Goal: Task Accomplishment & Management: Complete application form

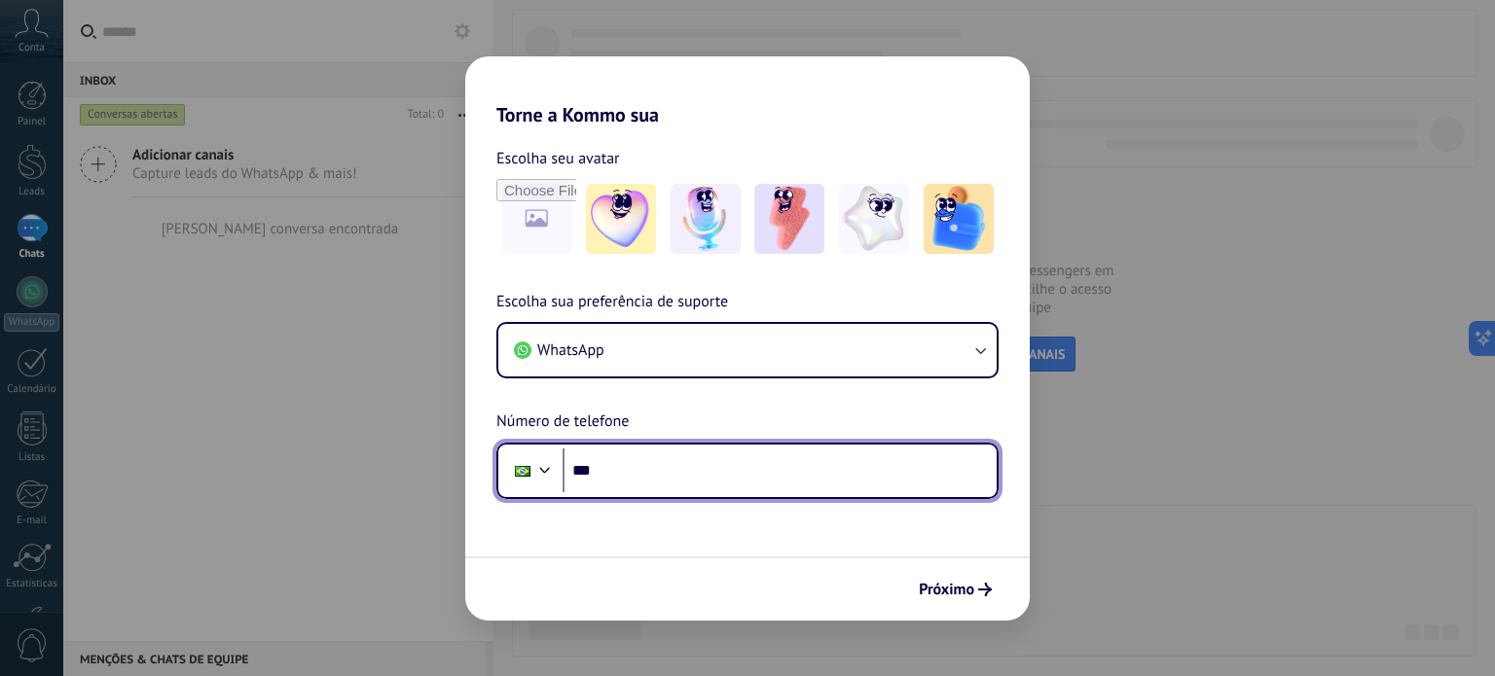
click at [709, 465] on input "***" at bounding box center [780, 471] width 434 height 45
type input "**********"
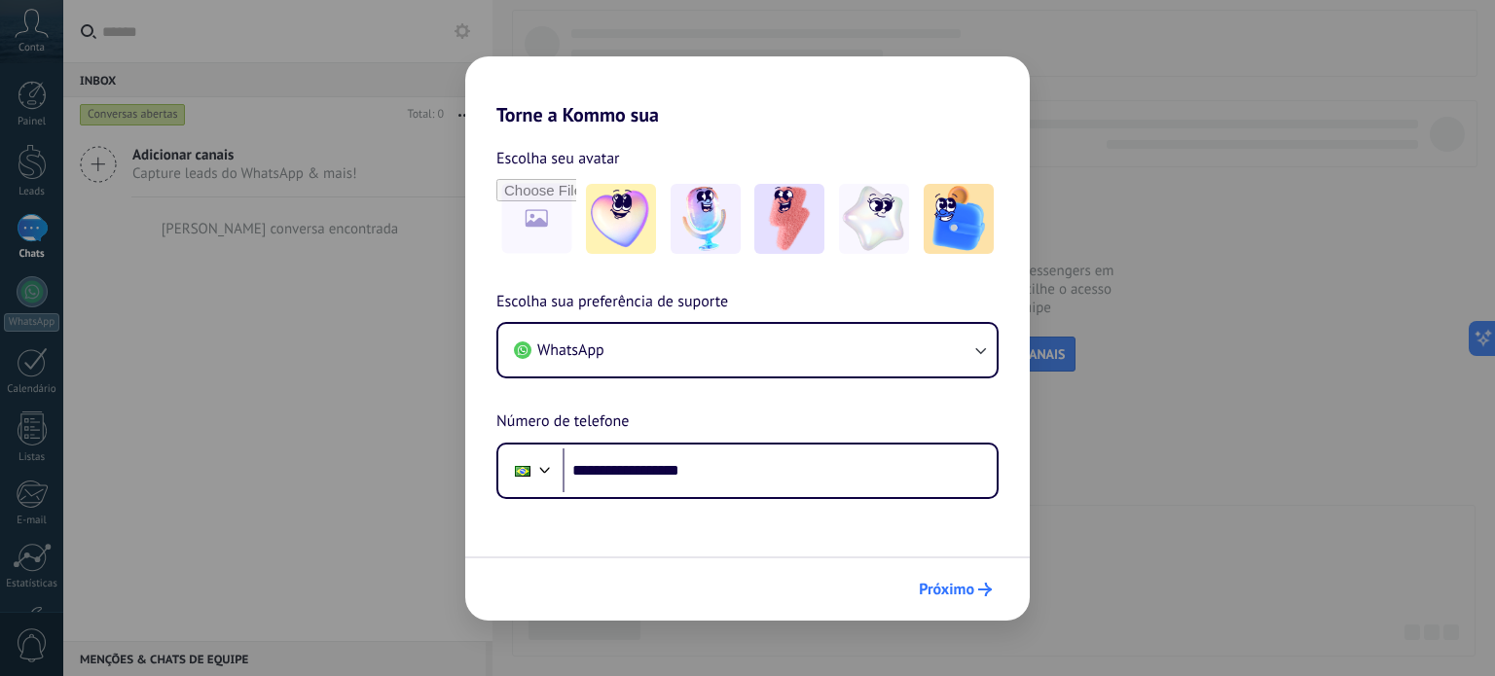
click at [937, 583] on span "Próximo" at bounding box center [946, 590] width 55 height 14
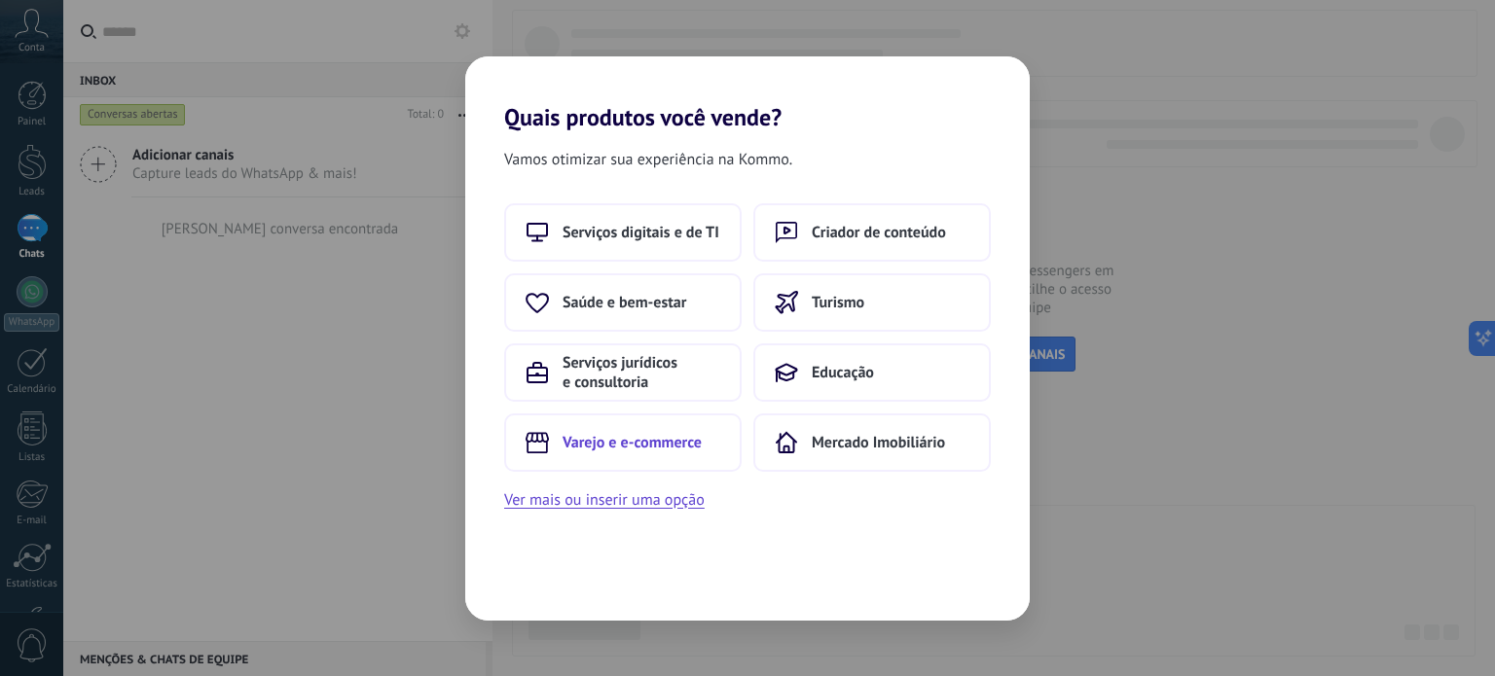
click at [666, 443] on span "Varejo e e-commerce" at bounding box center [632, 442] width 139 height 19
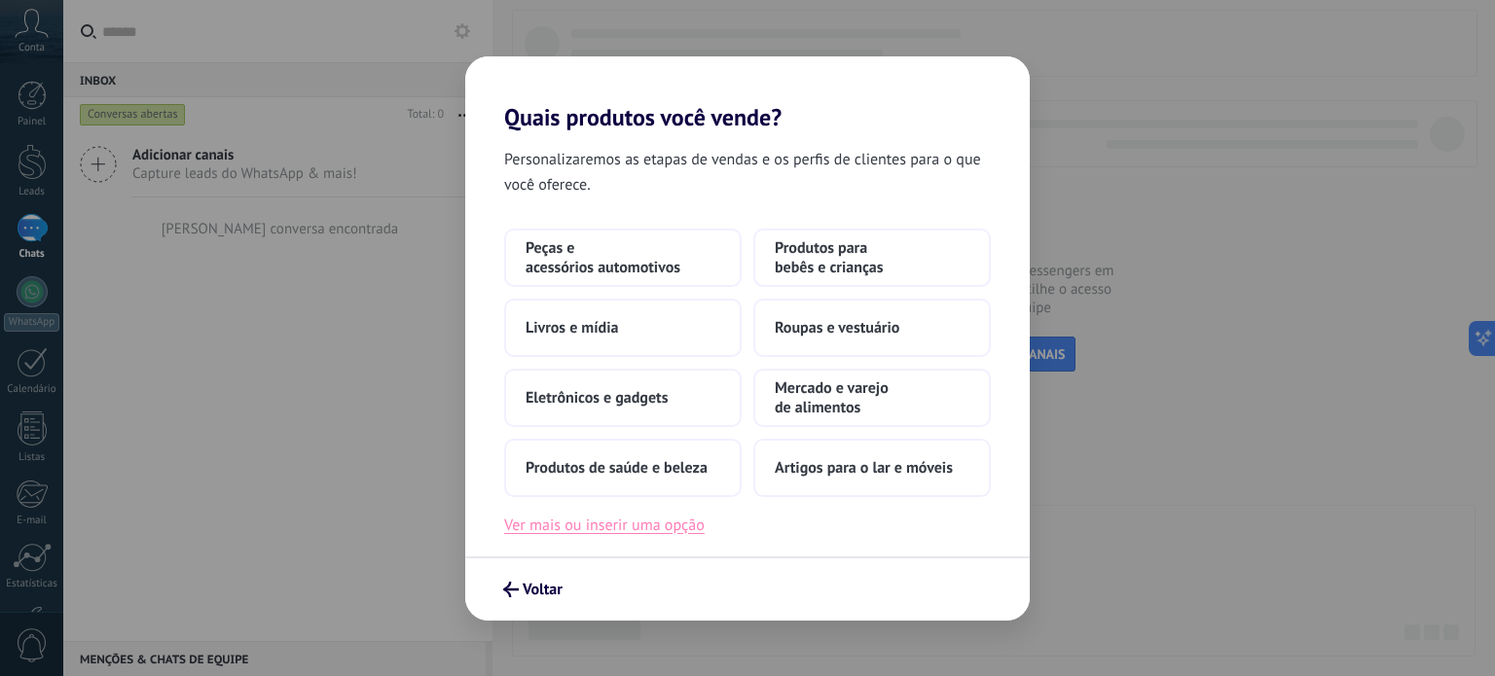
click at [636, 528] on button "Ver mais ou inserir uma opção" at bounding box center [604, 525] width 200 height 25
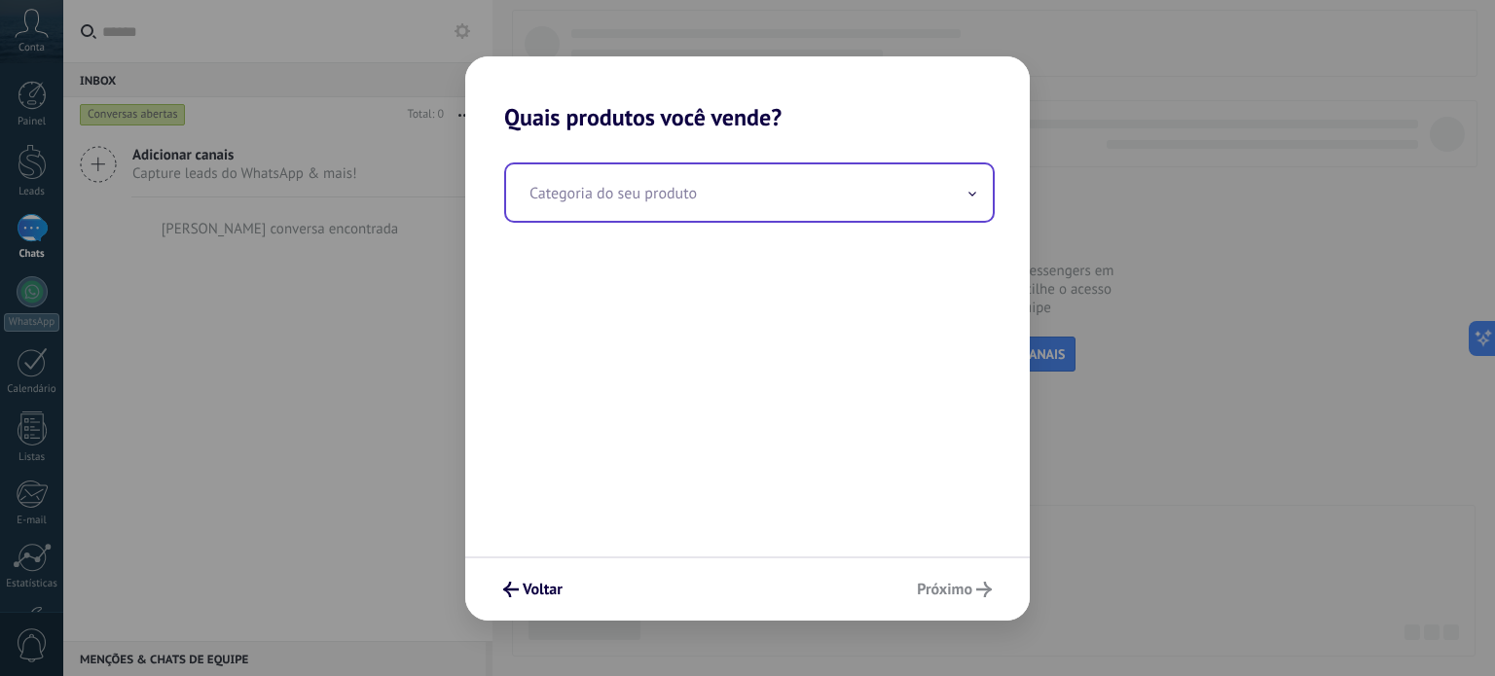
click at [684, 202] on input "text" at bounding box center [749, 192] width 487 height 56
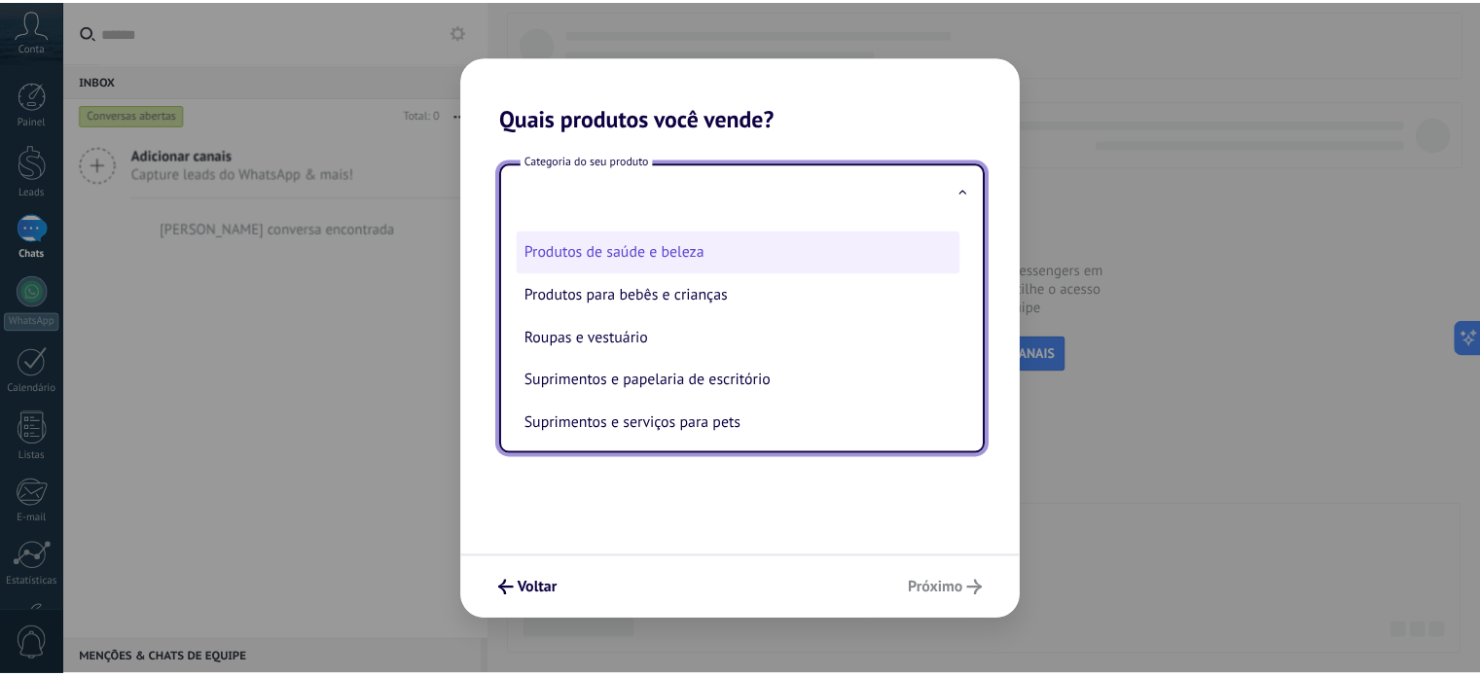
scroll to position [441, 0]
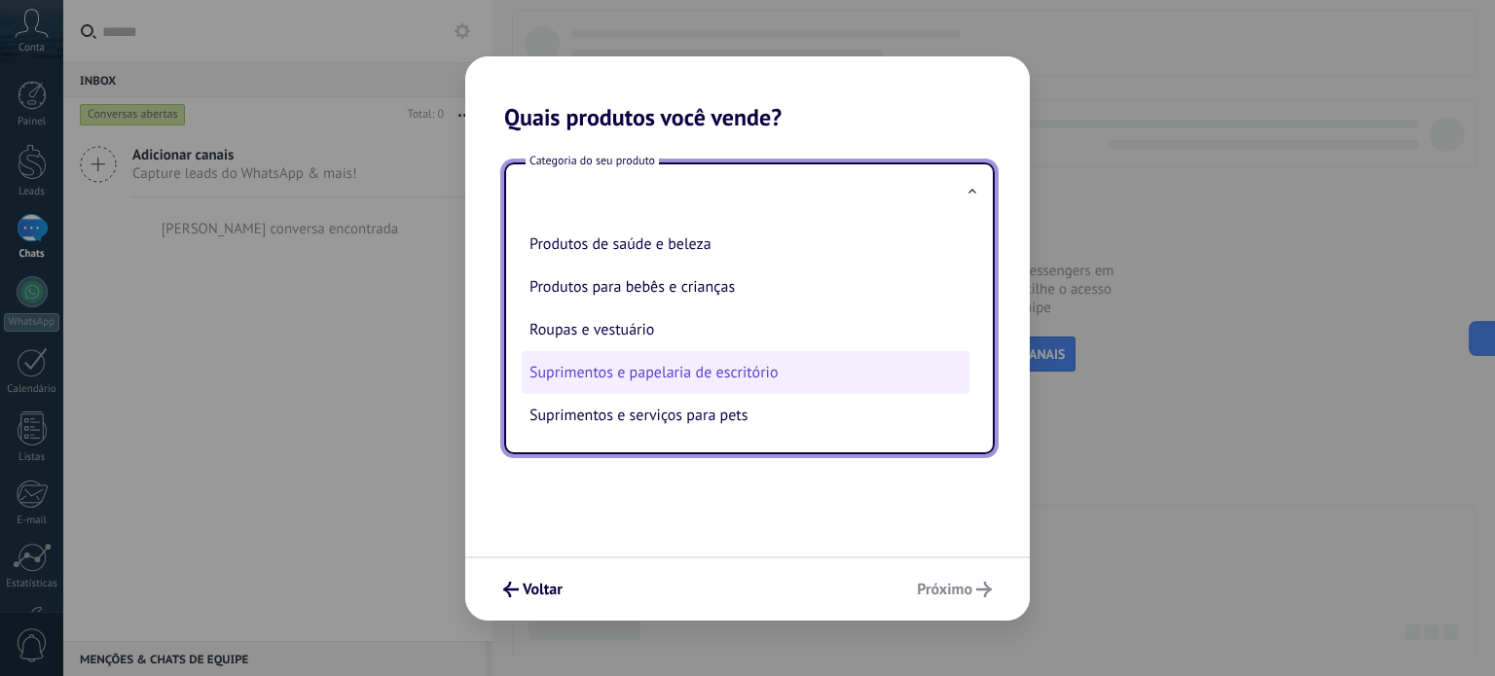
click at [749, 365] on li "Suprimentos e papelaria de escritório" at bounding box center [746, 372] width 448 height 43
type input "**********"
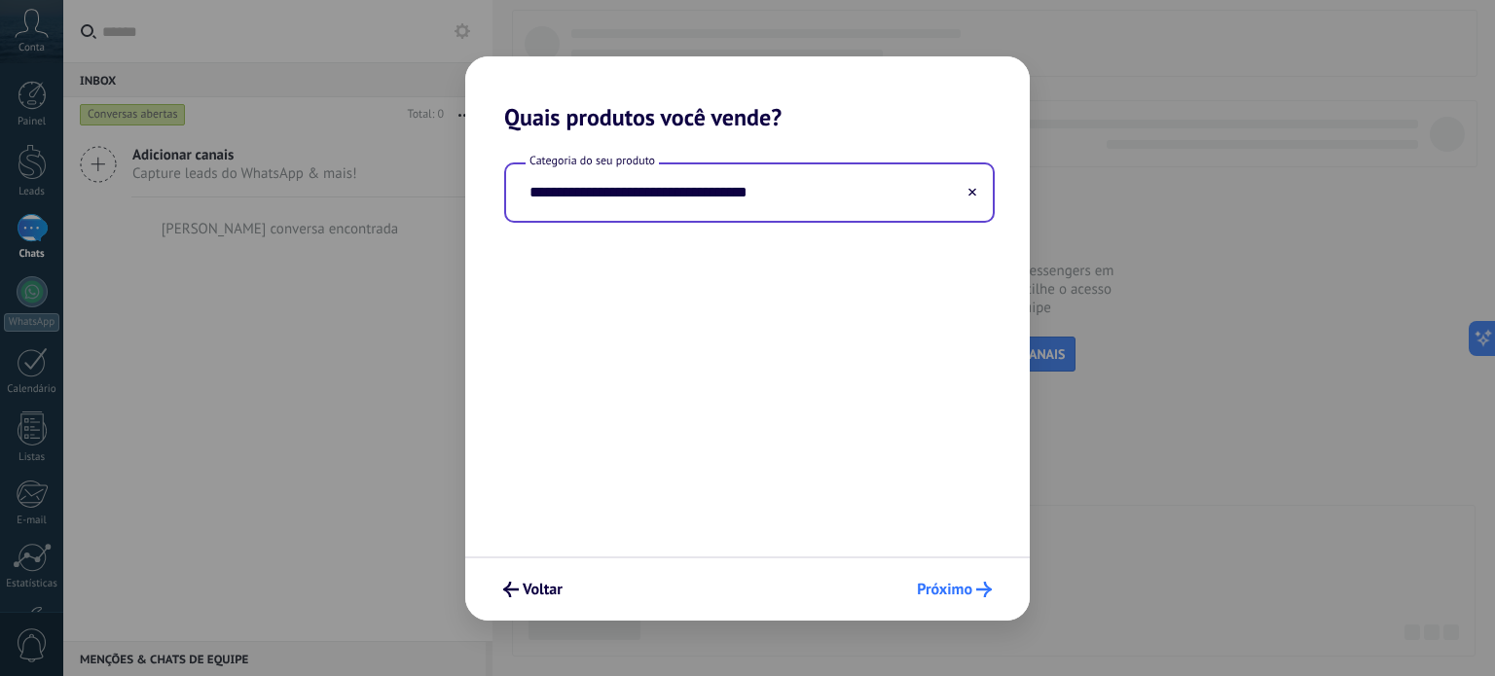
click at [943, 585] on span "Próximo" at bounding box center [944, 590] width 55 height 14
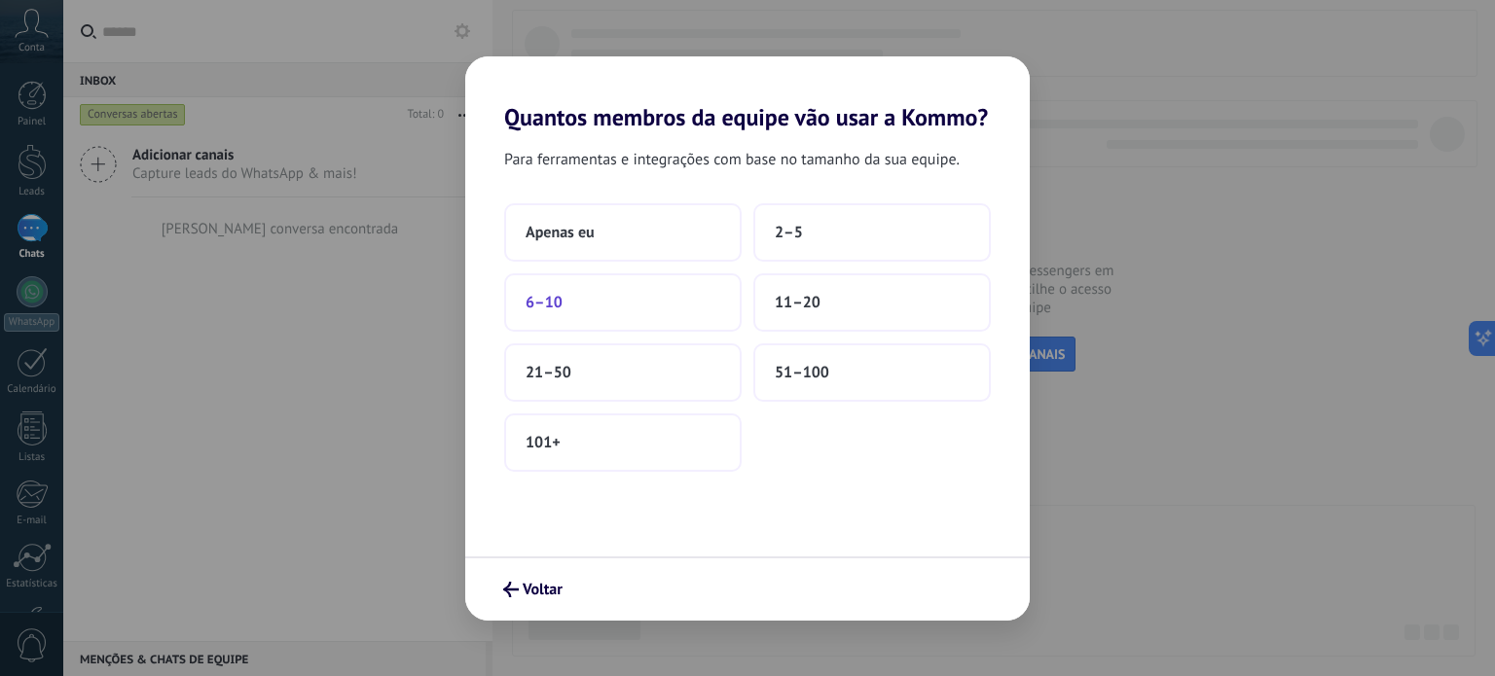
click at [559, 295] on span "6–10" at bounding box center [544, 302] width 37 height 19
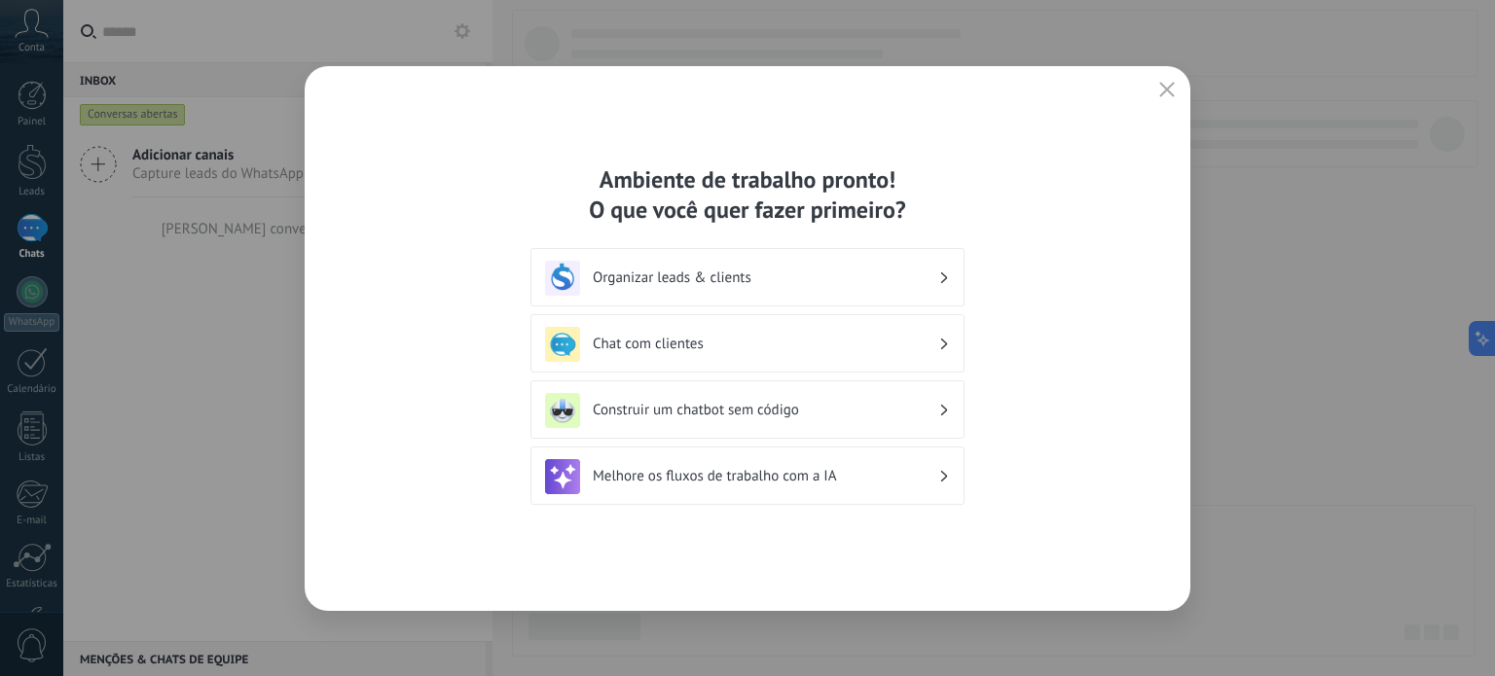
click at [691, 282] on h3 "Organizar leads & clients" at bounding box center [766, 278] width 346 height 18
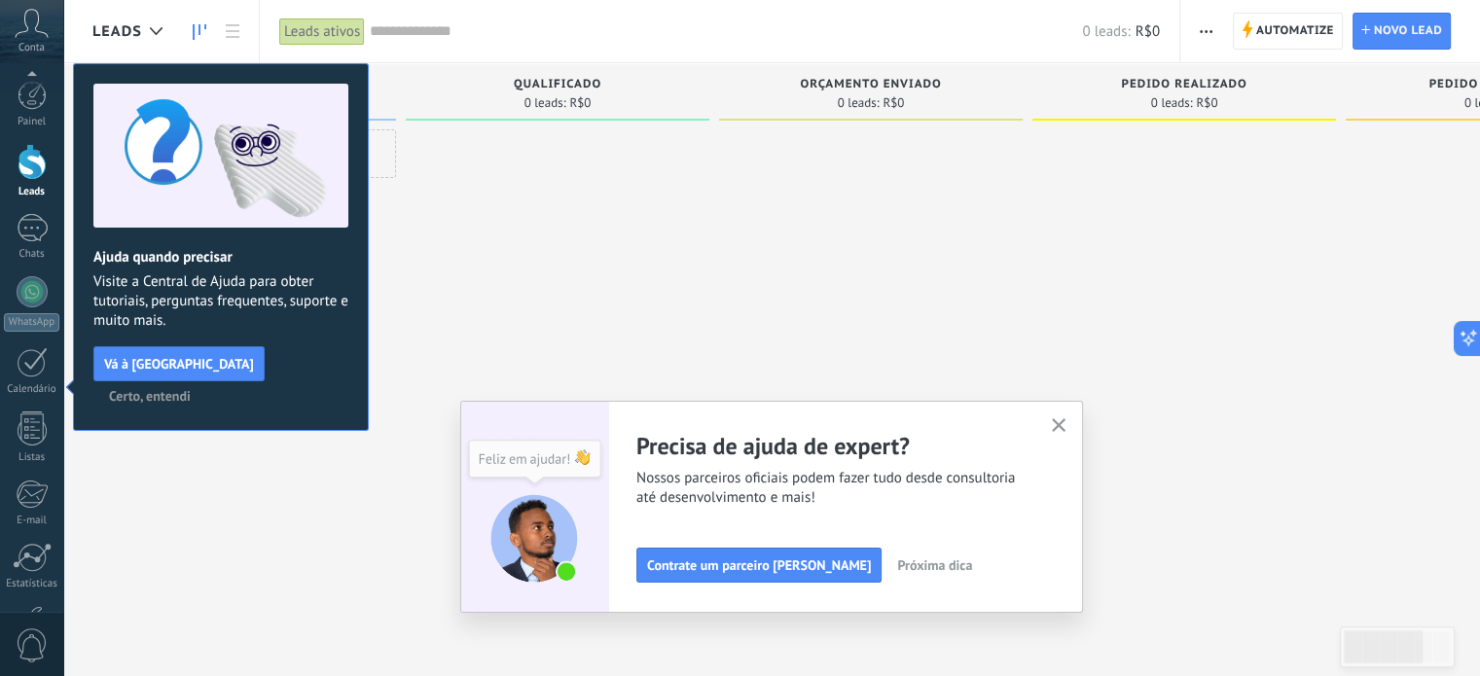
scroll to position [132, 0]
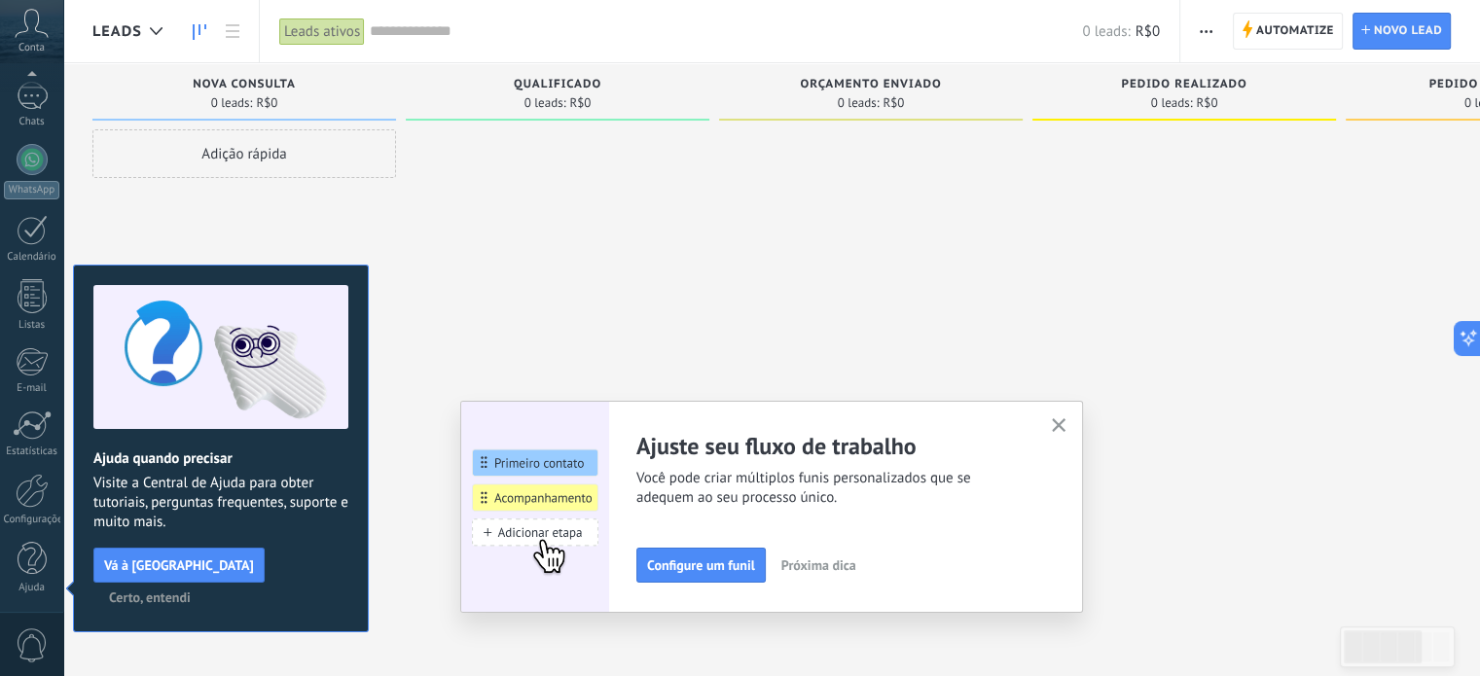
click at [1067, 428] on icon "button" at bounding box center [1059, 426] width 15 height 15
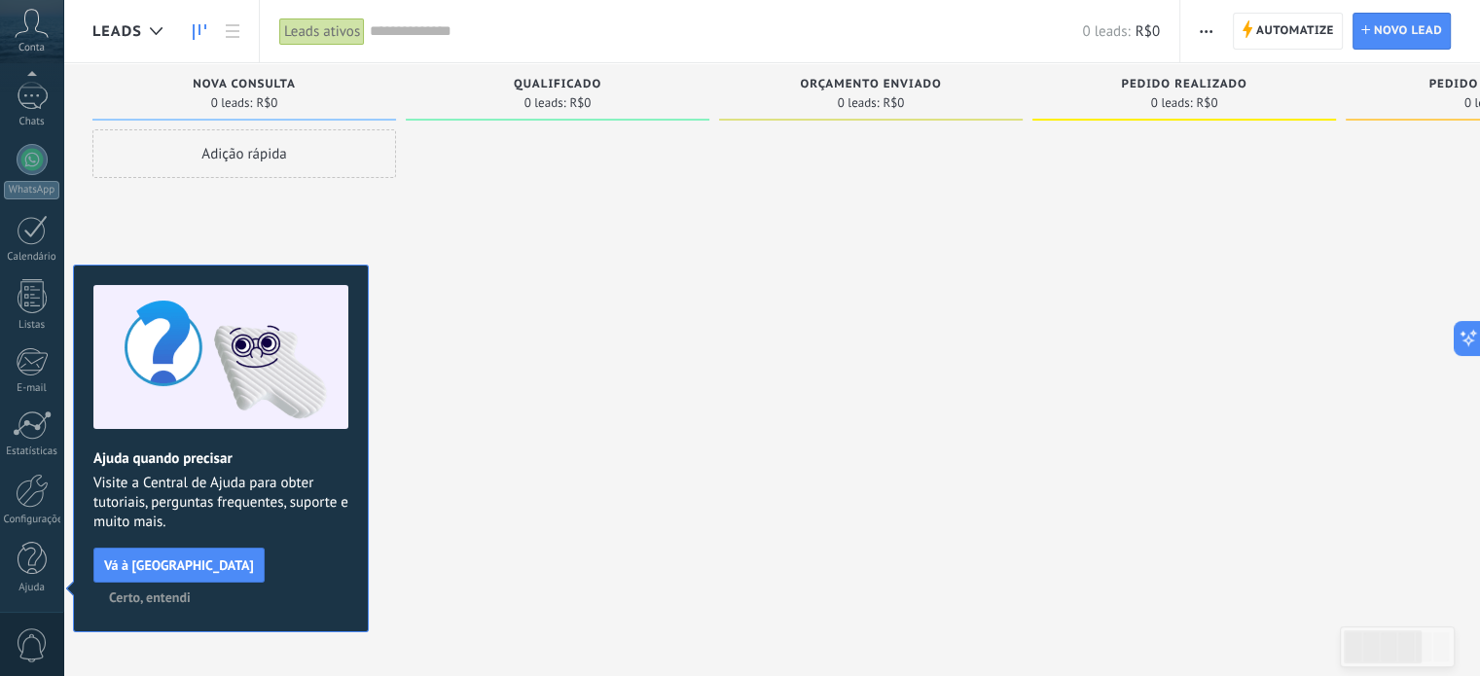
click at [191, 591] on span "Certo, entendi" at bounding box center [150, 598] width 82 height 14
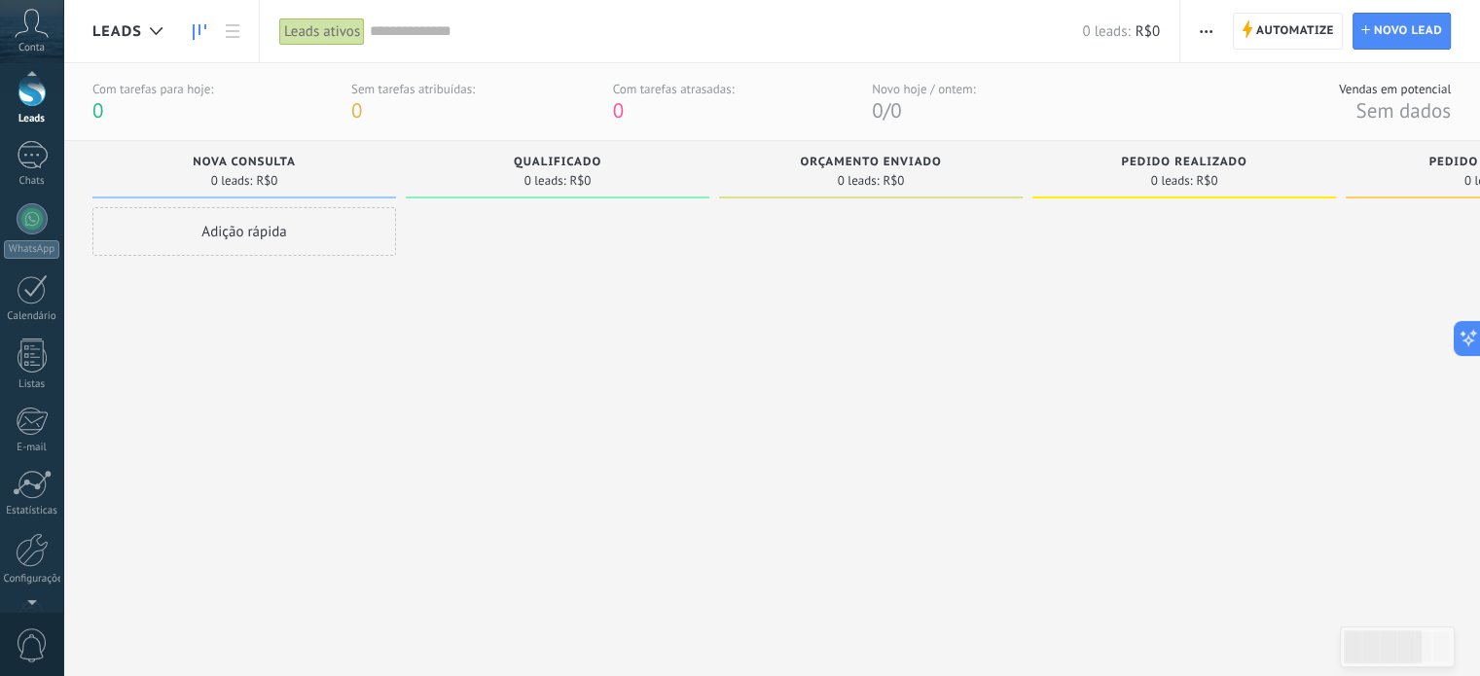
click at [32, 29] on icon at bounding box center [32, 23] width 34 height 29
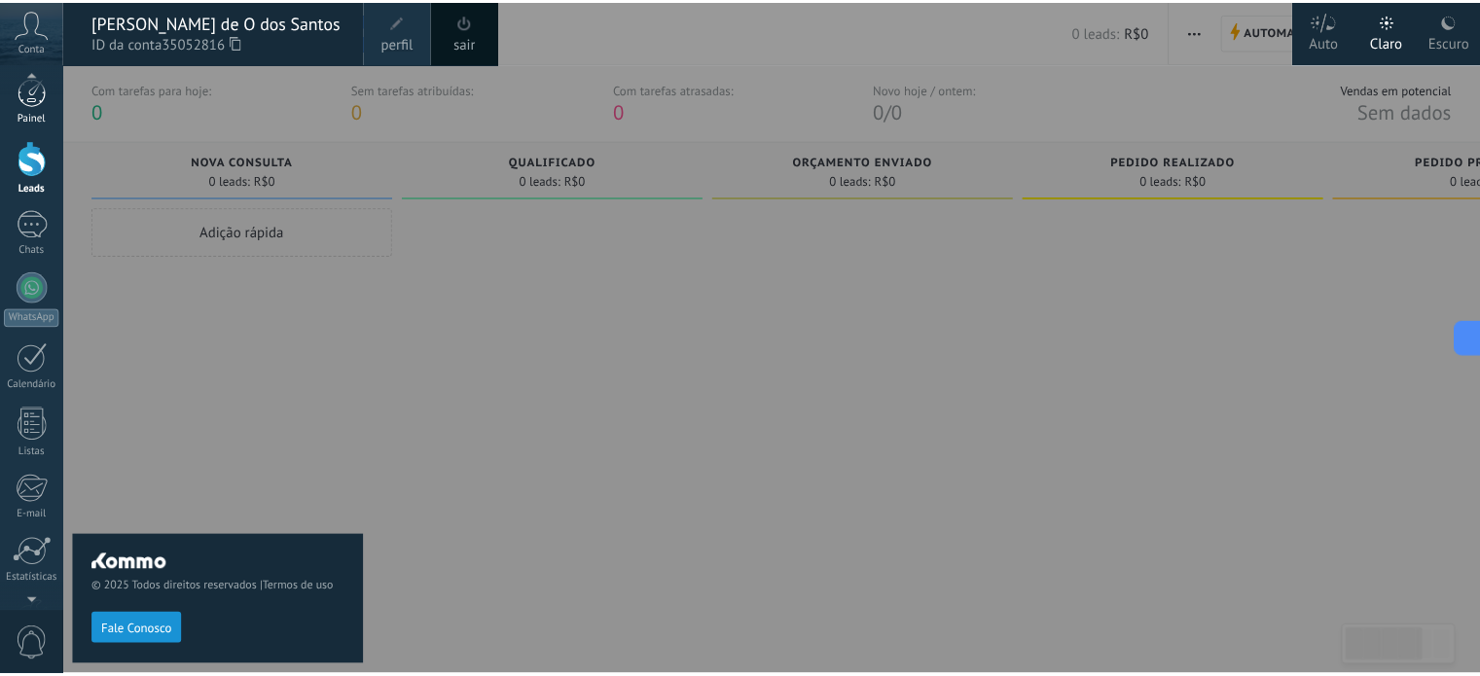
scroll to position [0, 0]
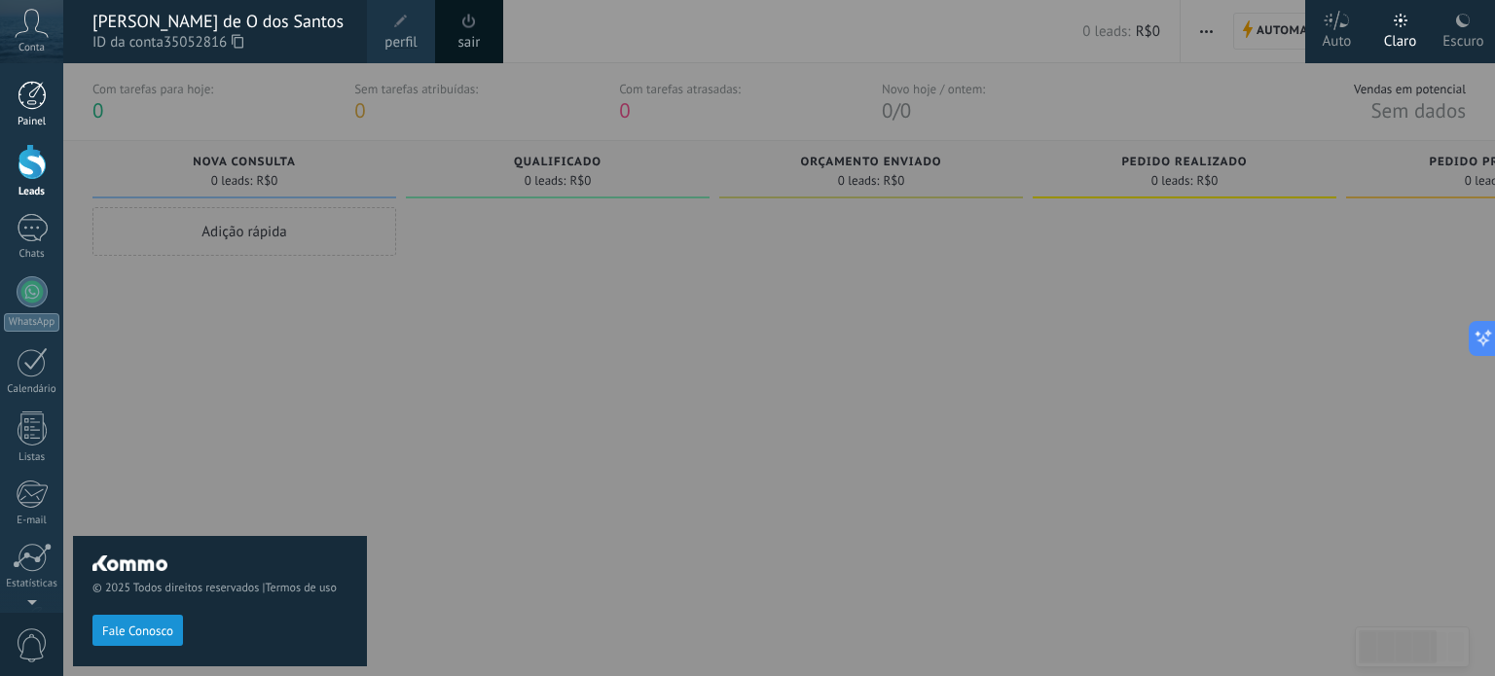
click at [30, 97] on div at bounding box center [32, 95] width 29 height 29
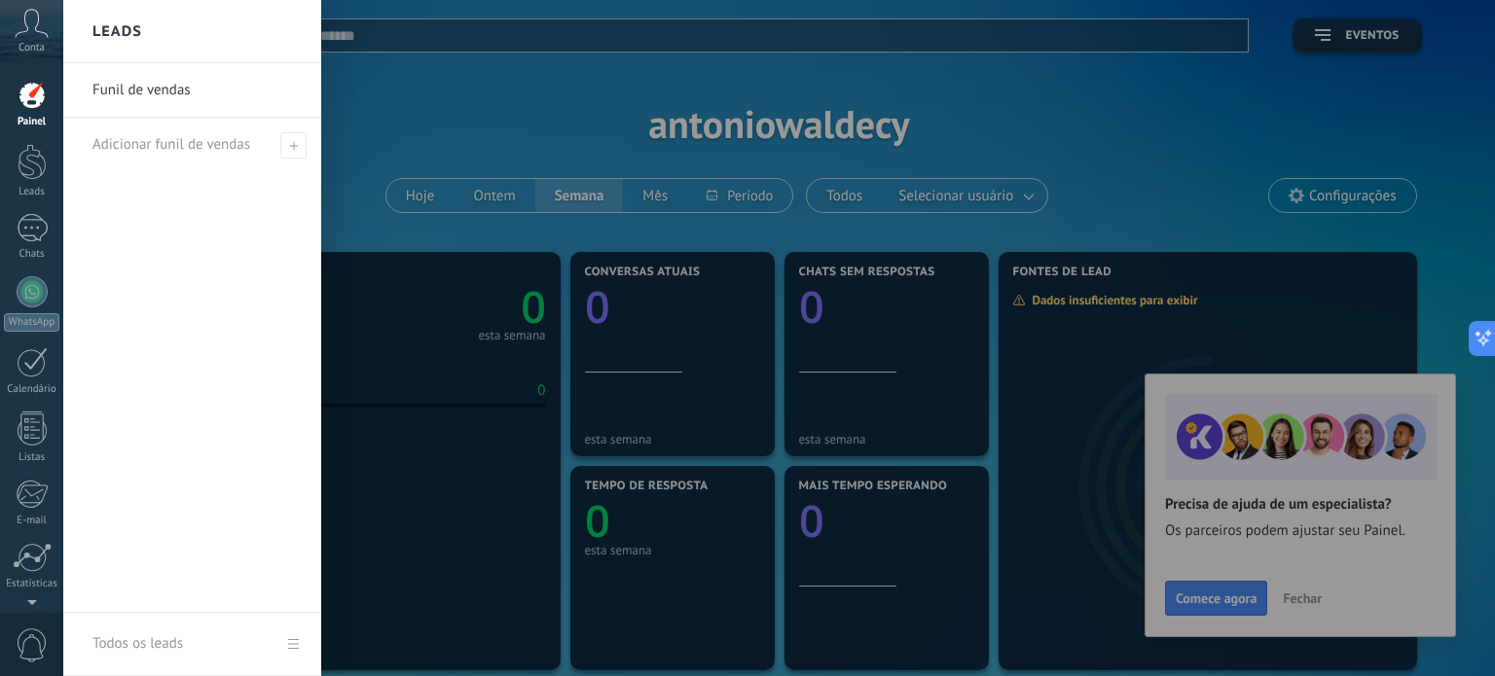
click at [1309, 595] on div at bounding box center [810, 338] width 1495 height 676
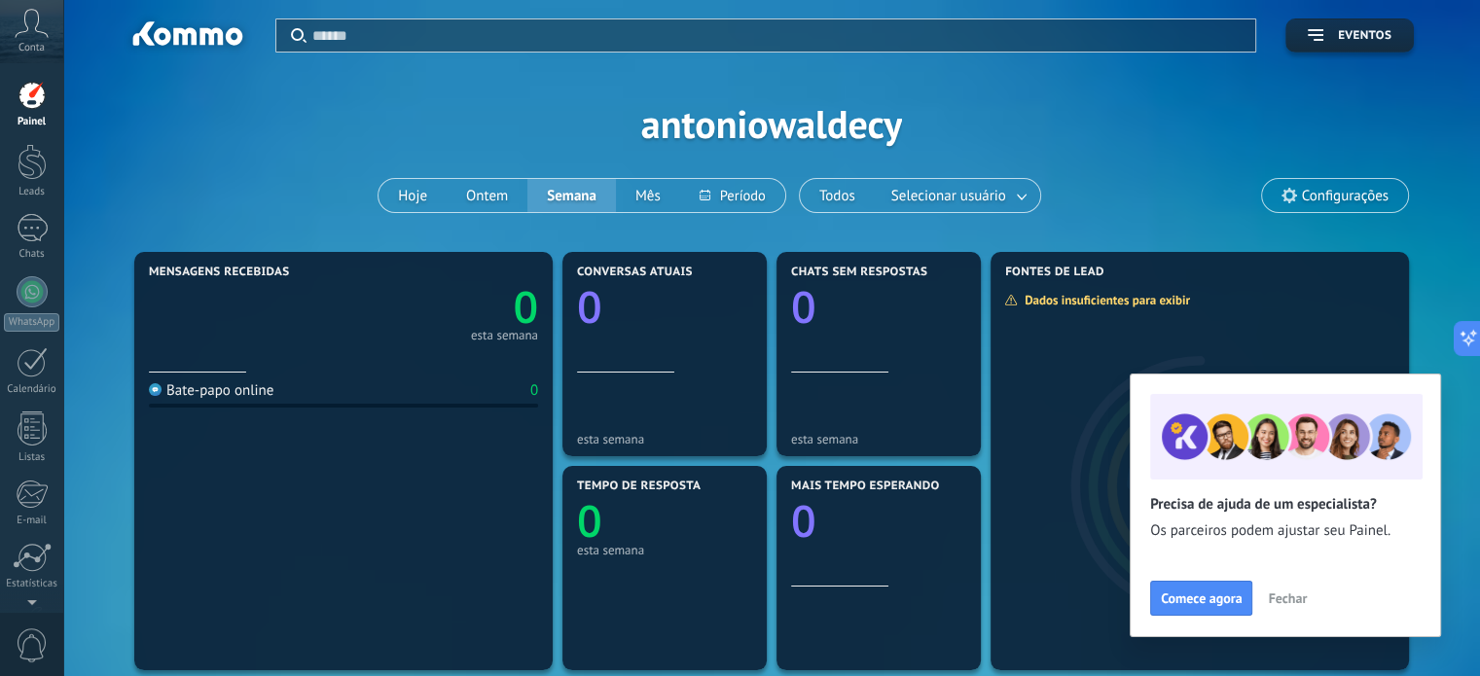
click at [1274, 605] on span "Fechar" at bounding box center [1287, 599] width 39 height 14
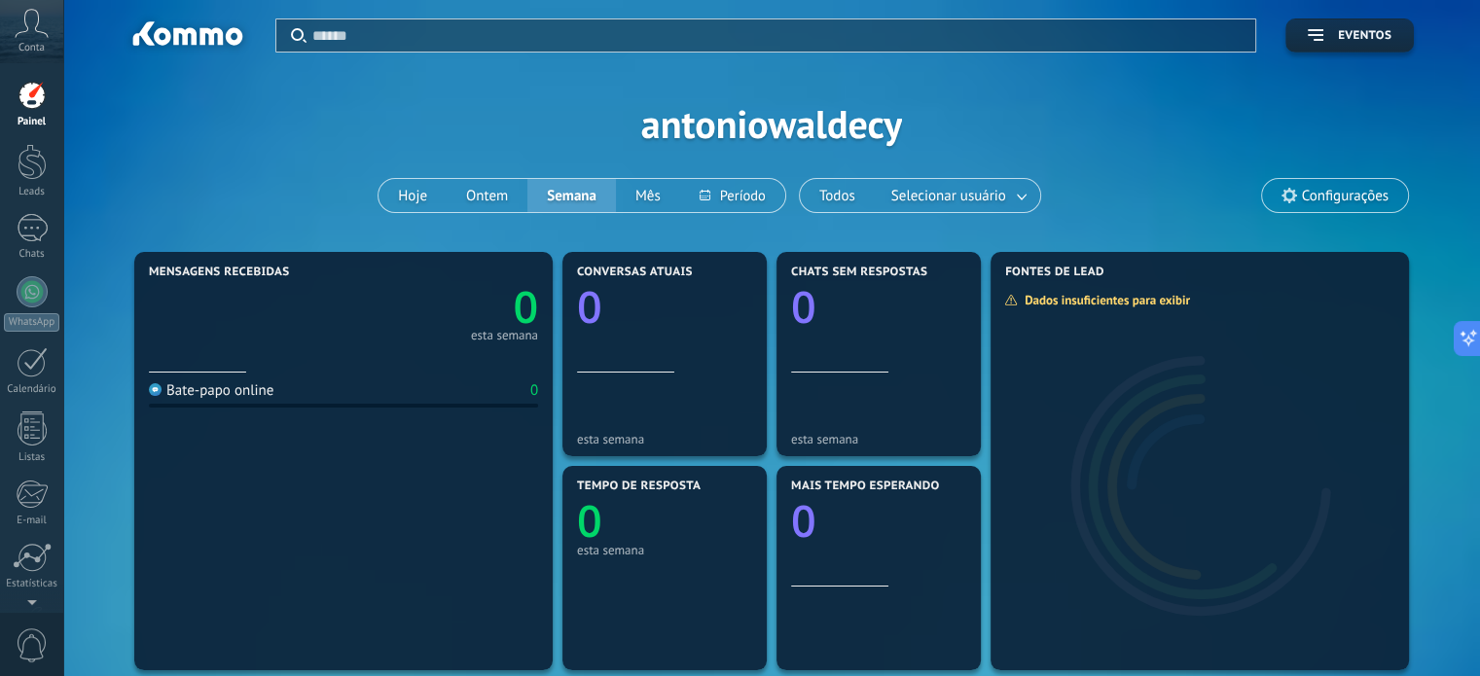
click at [1305, 182] on span "Configurações" at bounding box center [1335, 195] width 146 height 33
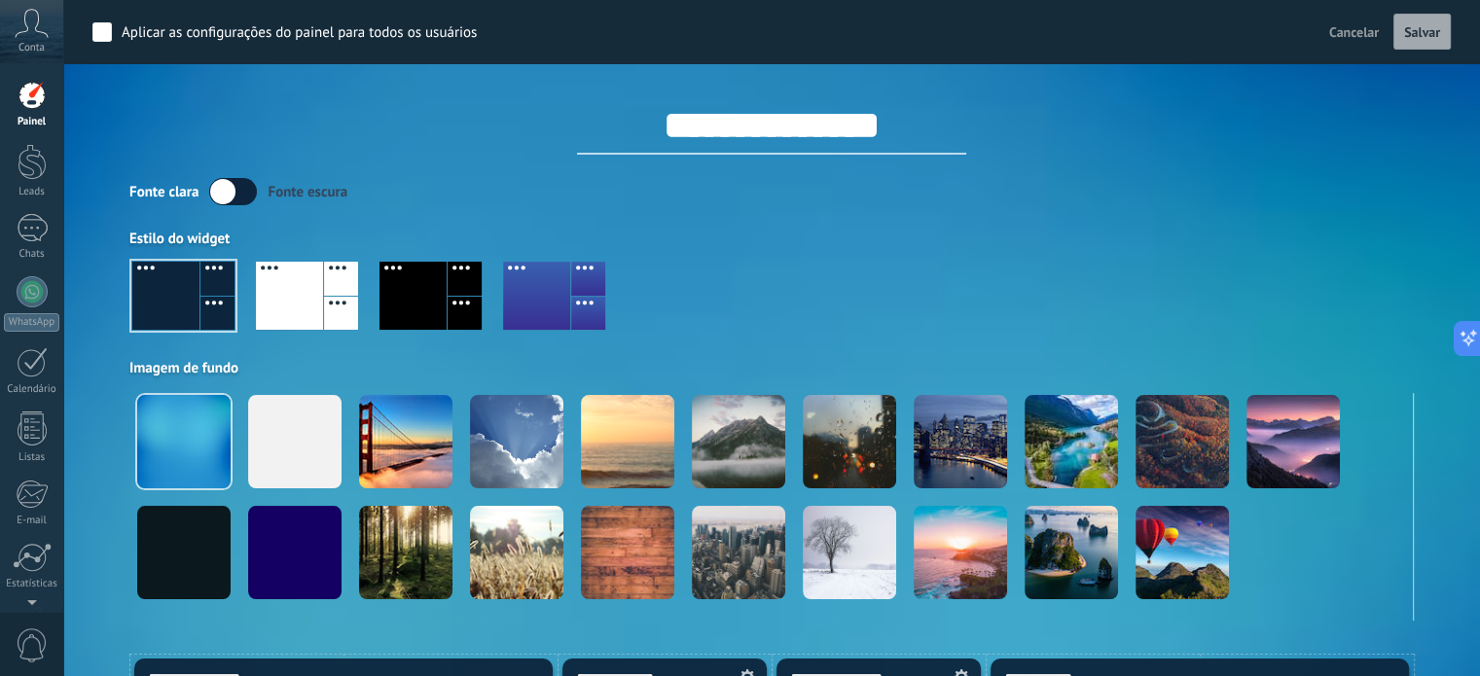
click at [1366, 31] on span "Cancelar" at bounding box center [1355, 32] width 50 height 18
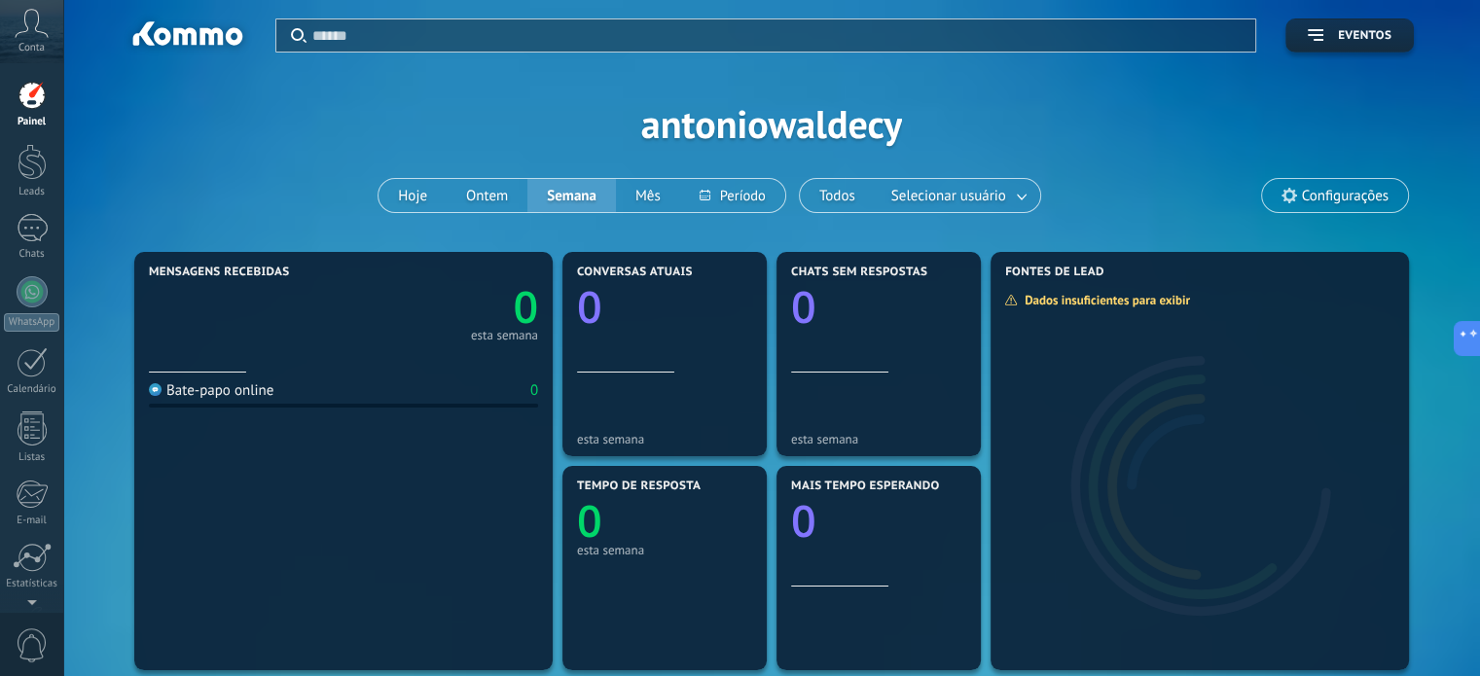
click at [32, 118] on div "Painel" at bounding box center [32, 122] width 56 height 13
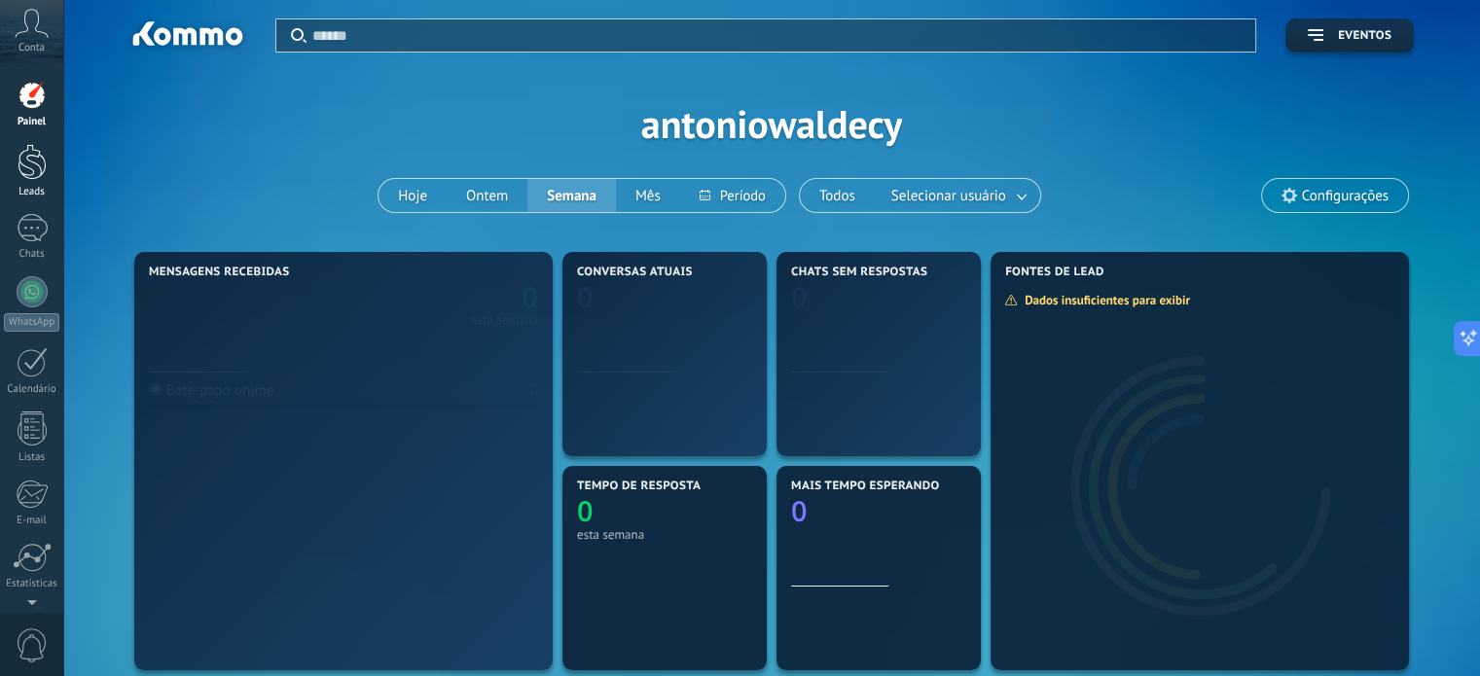
click at [31, 165] on div at bounding box center [32, 162] width 29 height 36
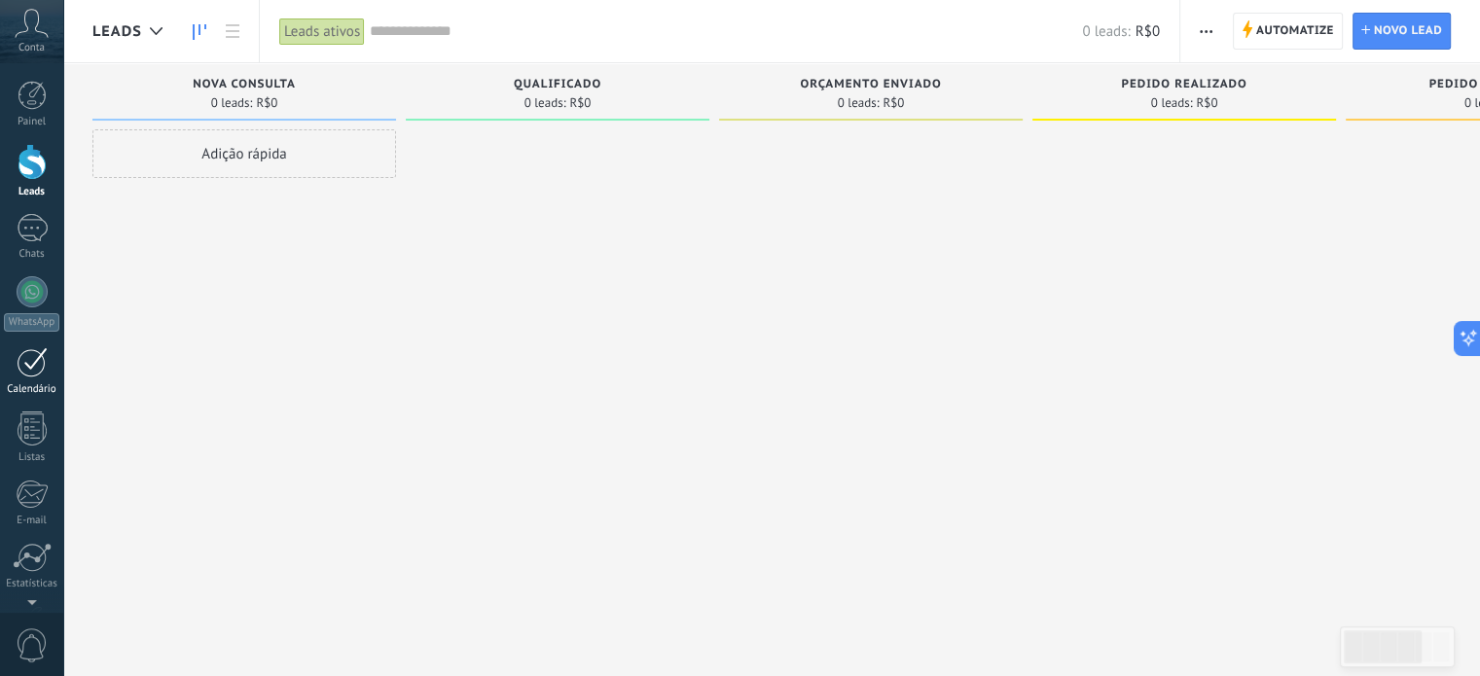
click at [12, 371] on link "Calendário" at bounding box center [31, 371] width 63 height 49
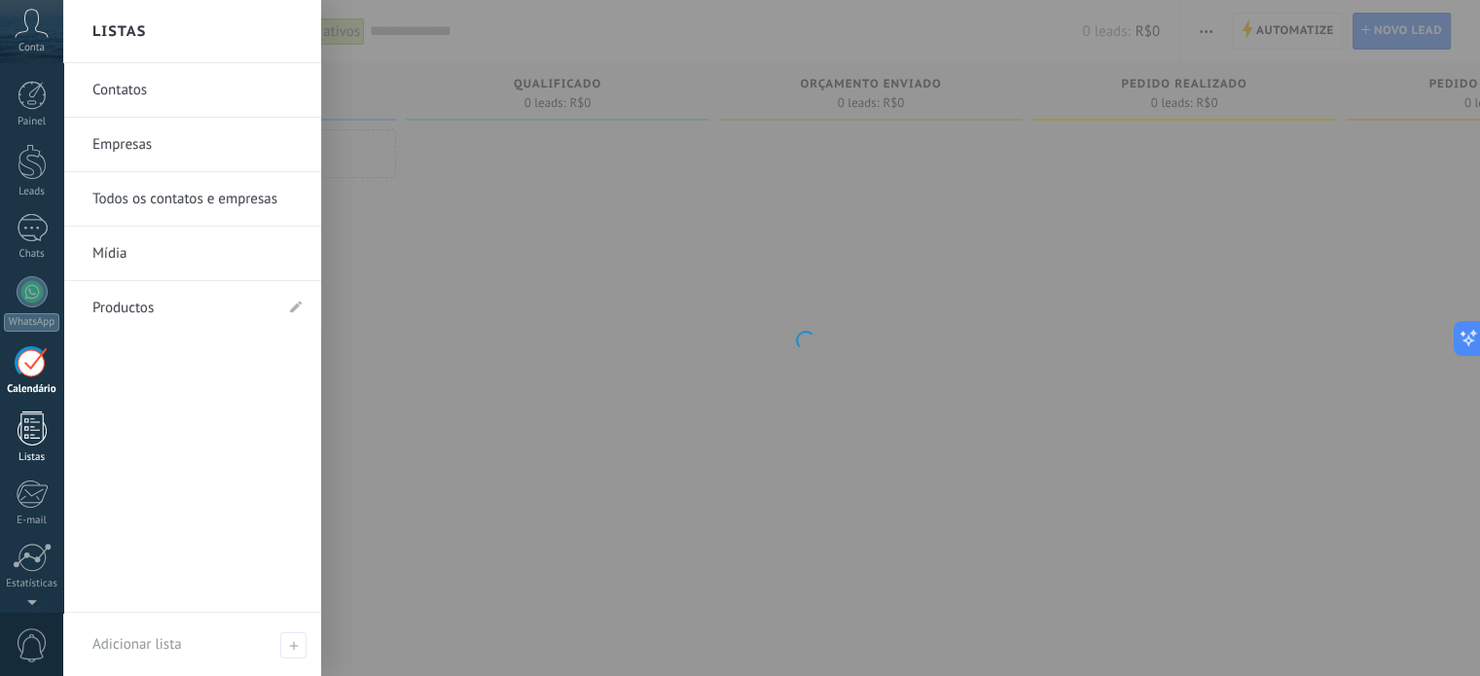
click at [31, 432] on div at bounding box center [32, 429] width 29 height 34
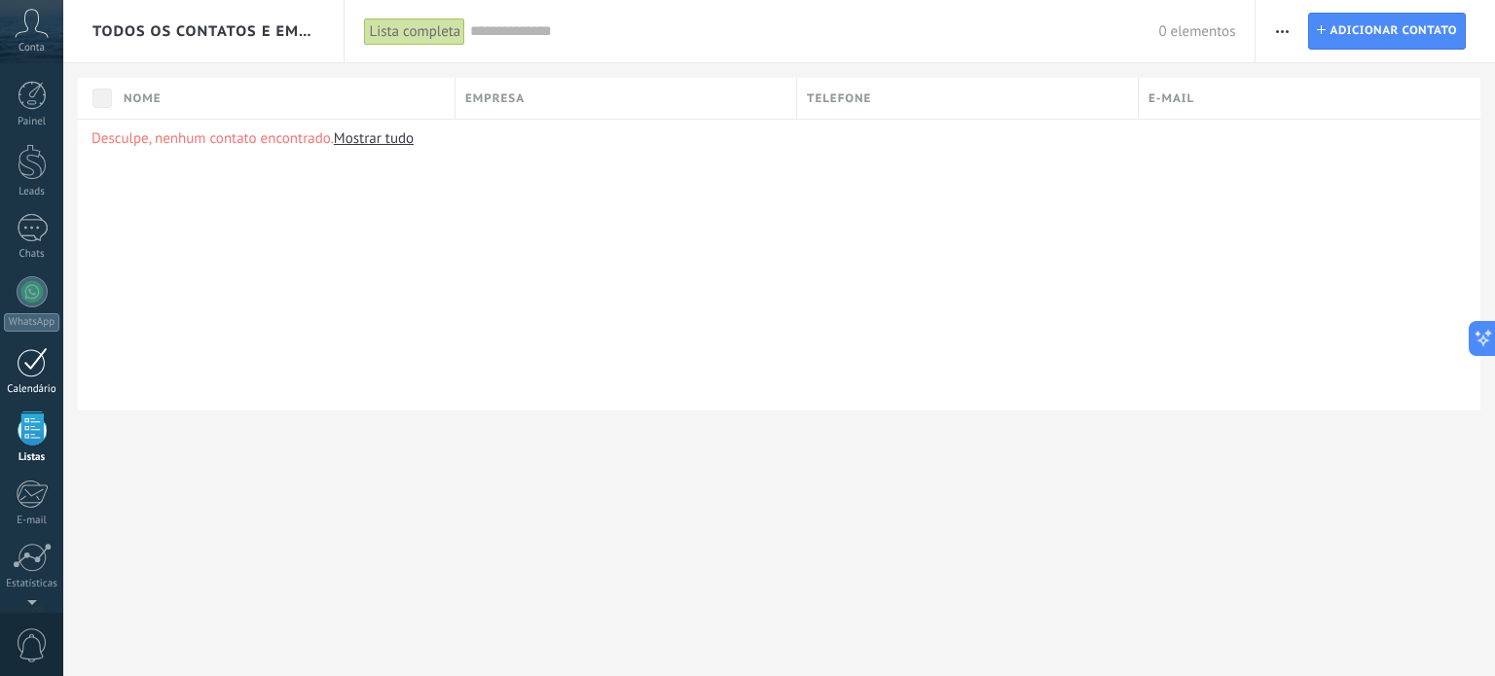
click at [31, 390] on div "Calendário" at bounding box center [32, 389] width 56 height 13
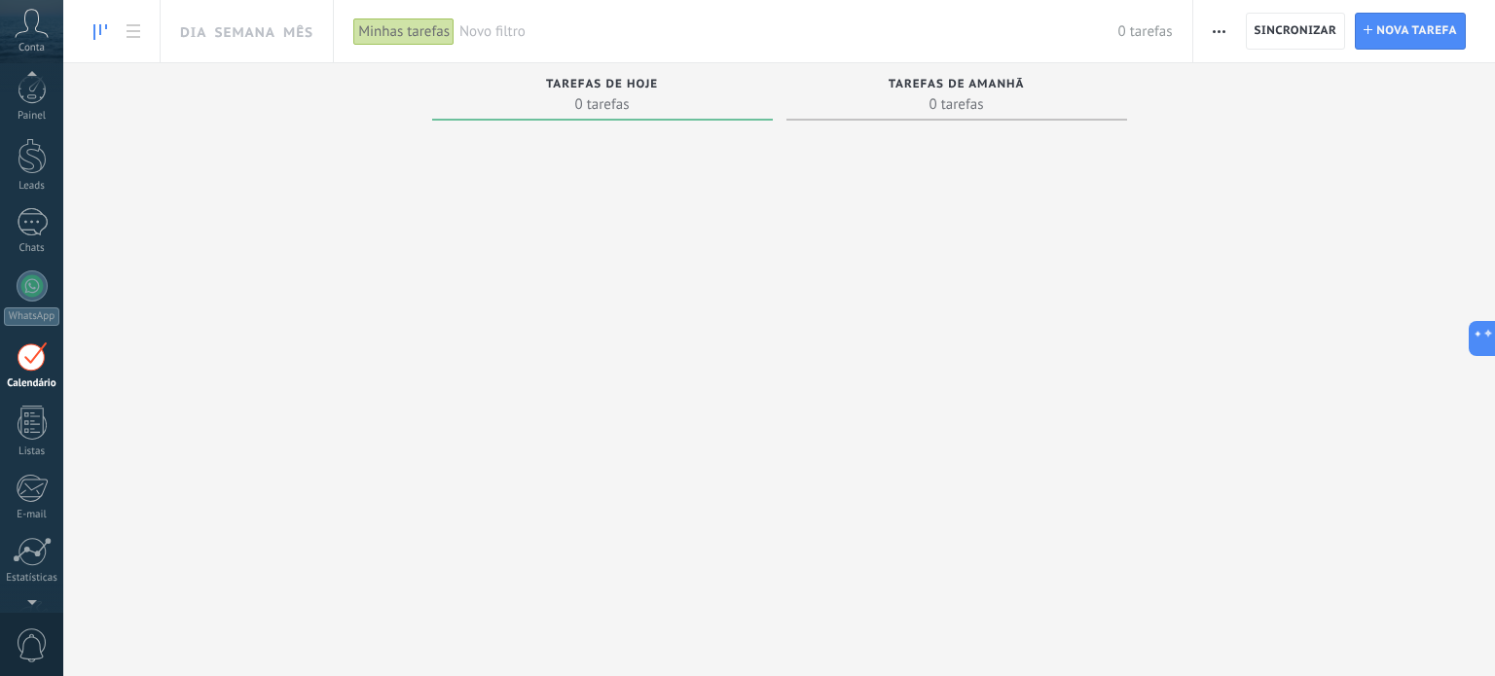
scroll to position [55, 0]
